Goal: Navigation & Orientation: Understand site structure

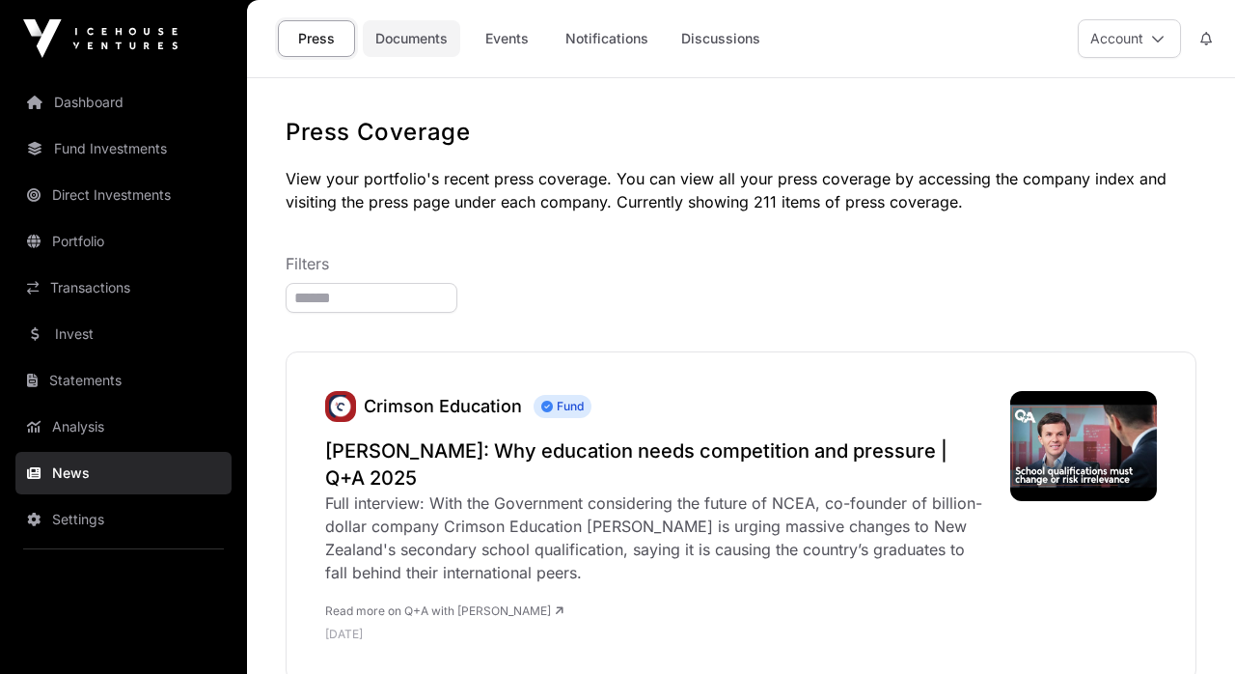
click at [434, 40] on link "Documents" at bounding box center [411, 38] width 97 height 37
click at [415, 41] on link "Documents" at bounding box center [411, 38] width 97 height 37
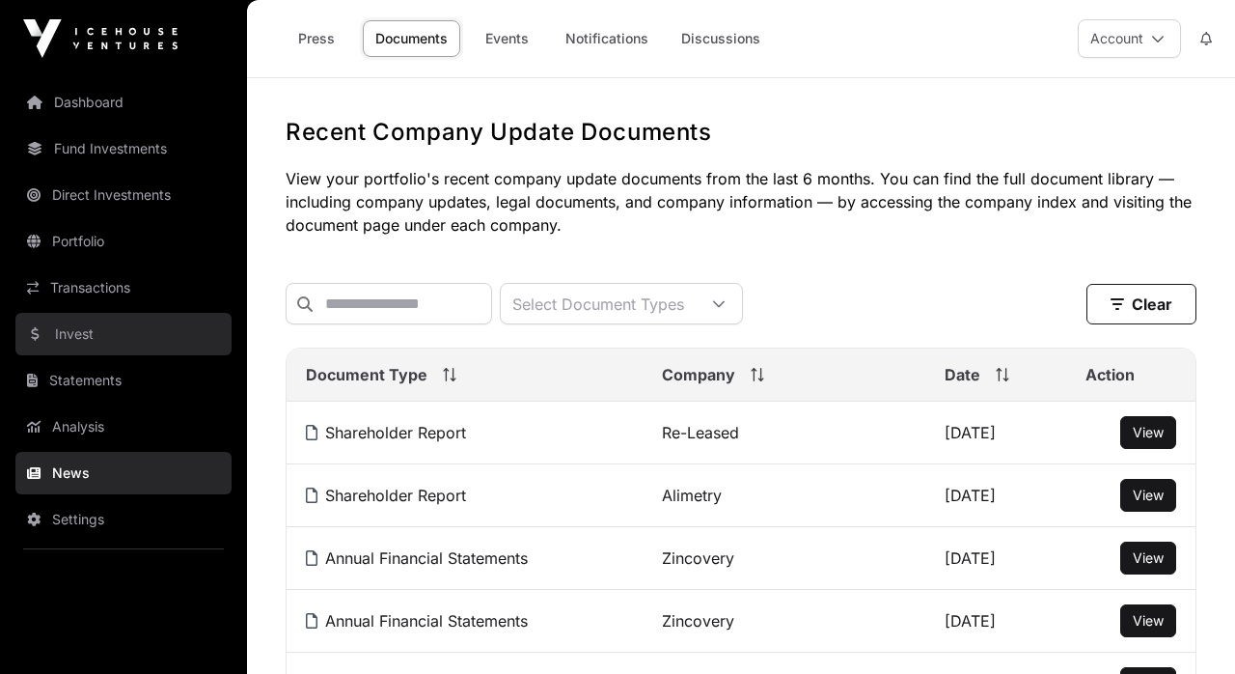
click at [88, 331] on link "Invest" at bounding box center [123, 334] width 216 height 42
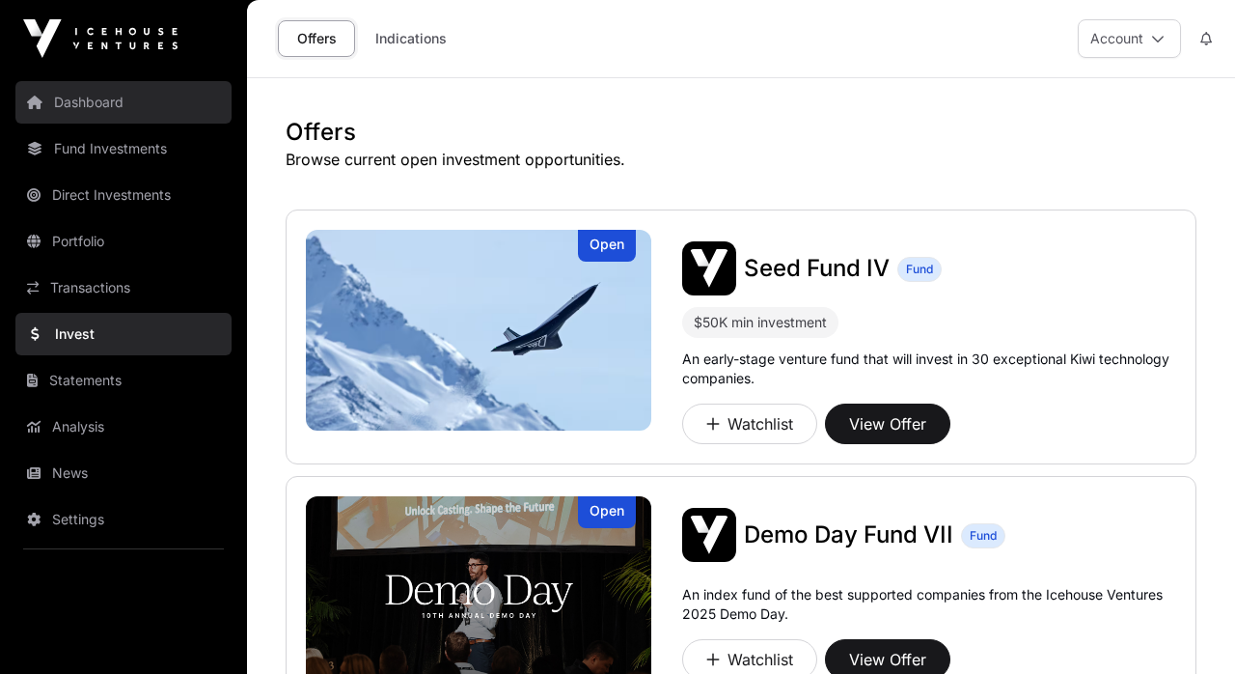
click at [90, 109] on link "Dashboard" at bounding box center [123, 102] width 216 height 42
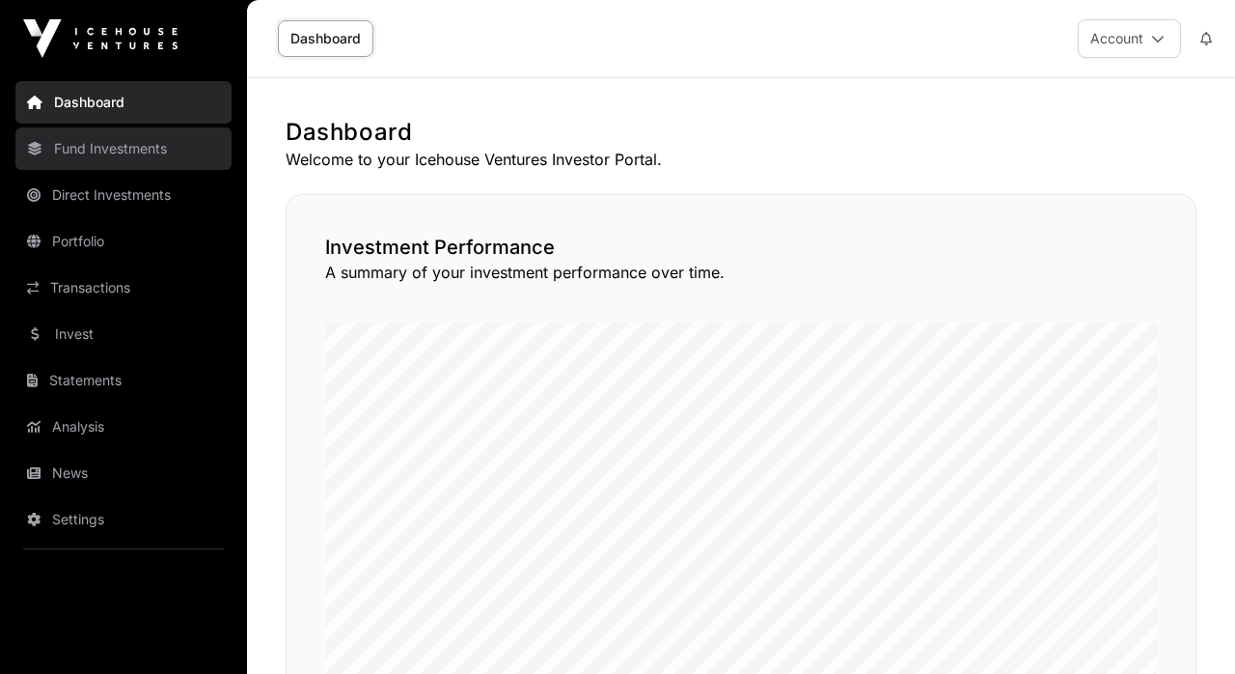
click at [121, 157] on link "Fund Investments" at bounding box center [123, 148] width 216 height 42
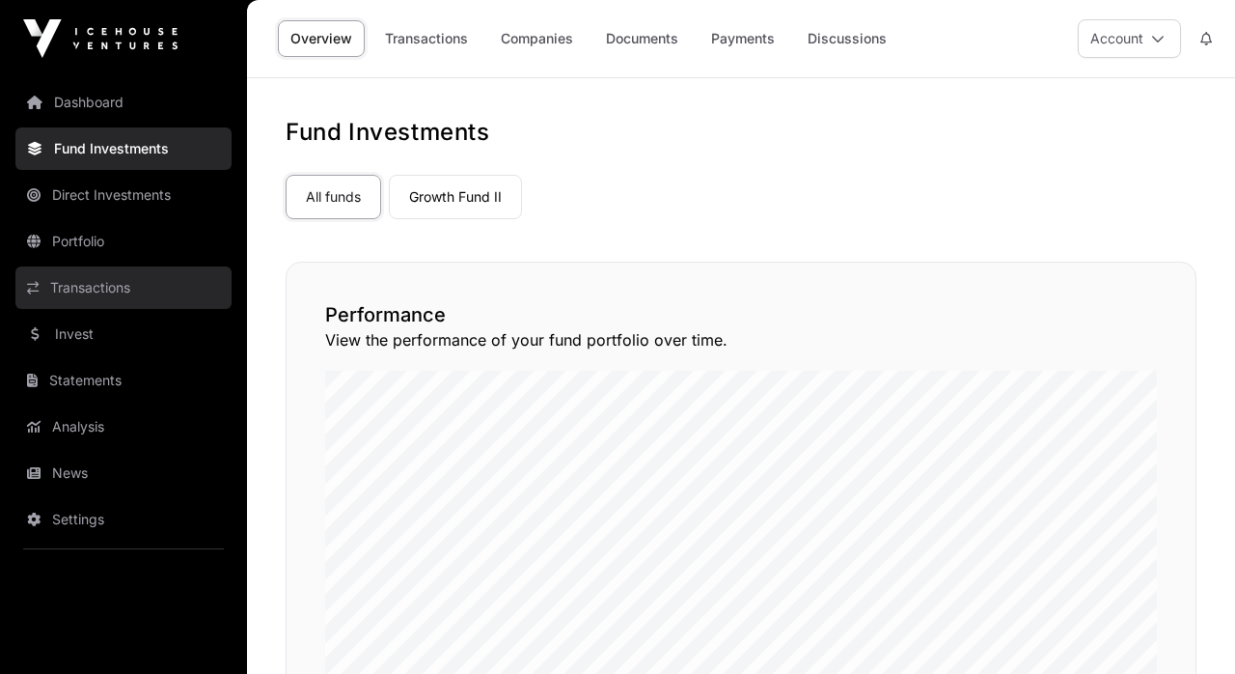
click at [115, 281] on link "Transactions" at bounding box center [123, 287] width 216 height 42
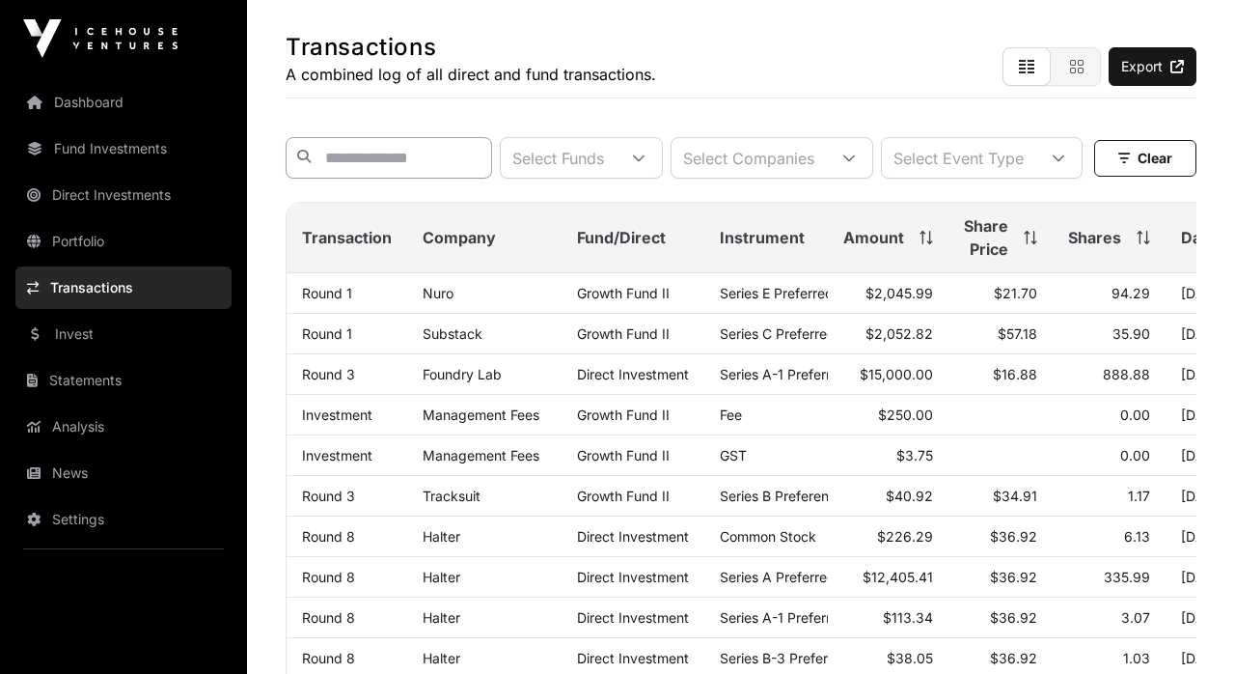
scroll to position [124, 0]
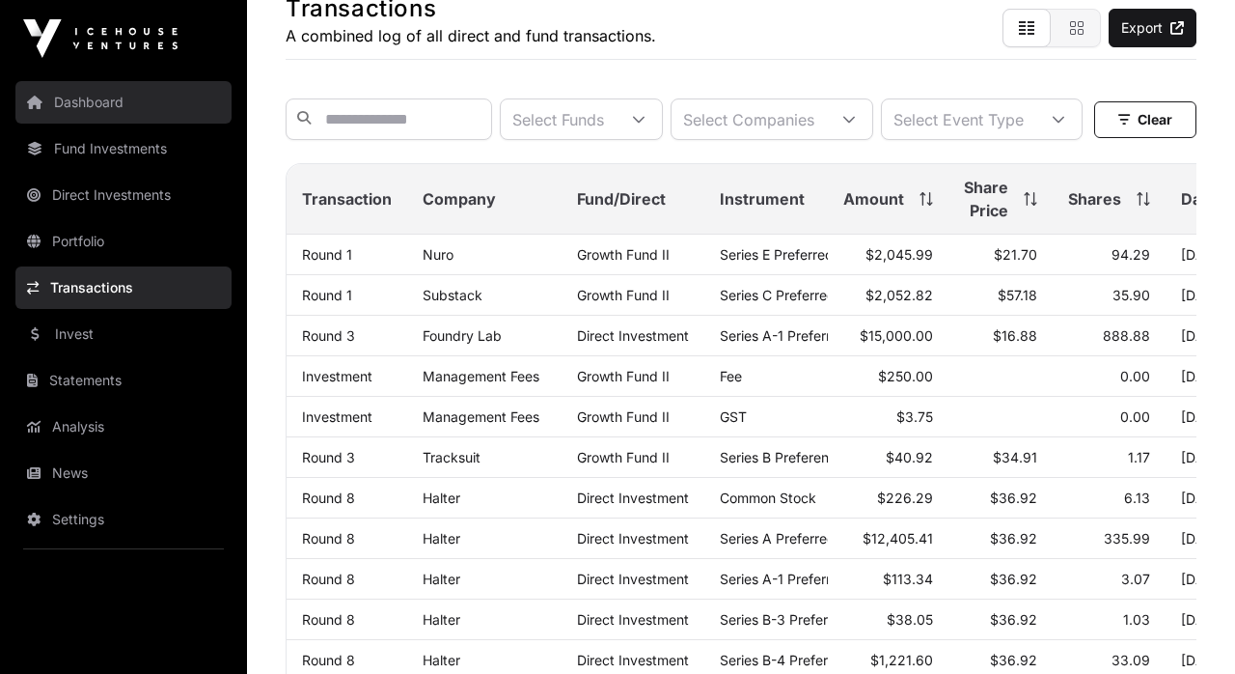
click at [86, 101] on link "Dashboard" at bounding box center [123, 102] width 216 height 42
